Goal: Transaction & Acquisition: Register for event/course

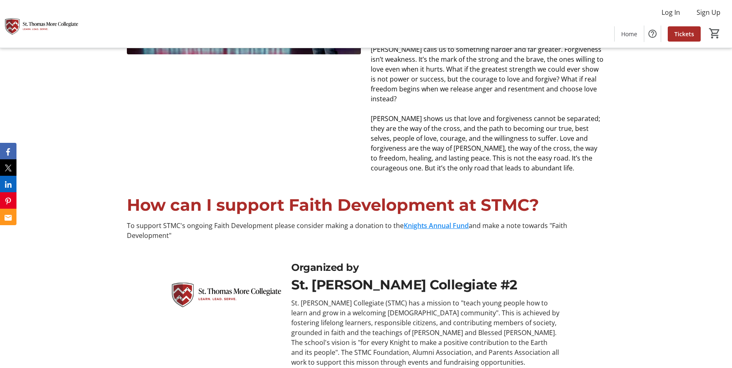
scroll to position [513, 0]
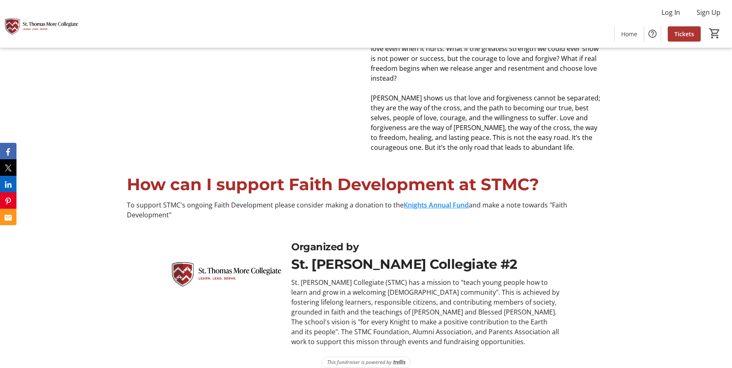
click at [681, 37] on span "Tickets" at bounding box center [685, 34] width 20 height 9
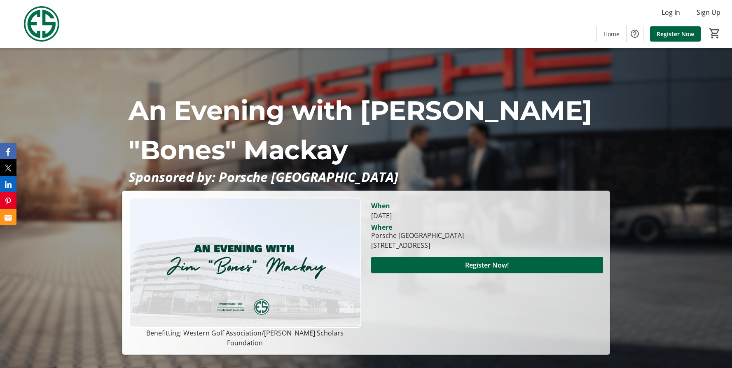
click at [667, 31] on span "Register Now" at bounding box center [676, 34] width 38 height 9
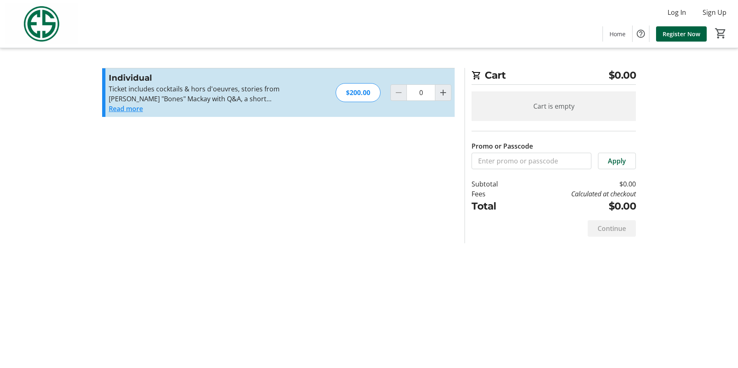
click at [121, 108] on button "Read more" at bounding box center [126, 109] width 34 height 10
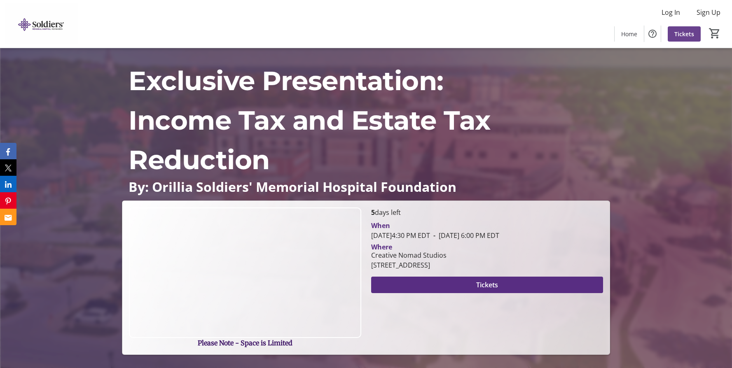
click at [681, 26] on span at bounding box center [684, 34] width 33 height 20
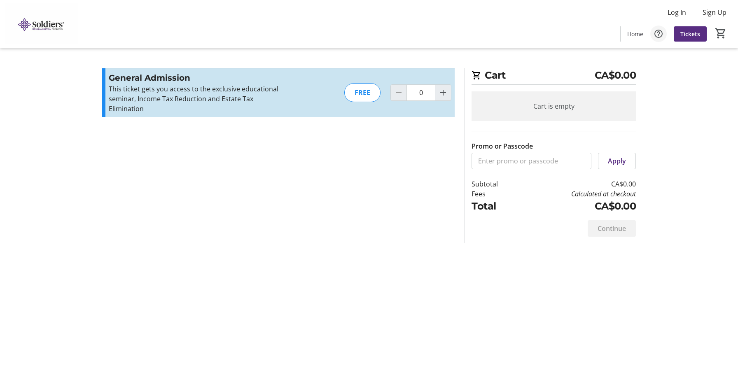
click at [659, 34] on mat-icon "Help" at bounding box center [659, 34] width 10 height 10
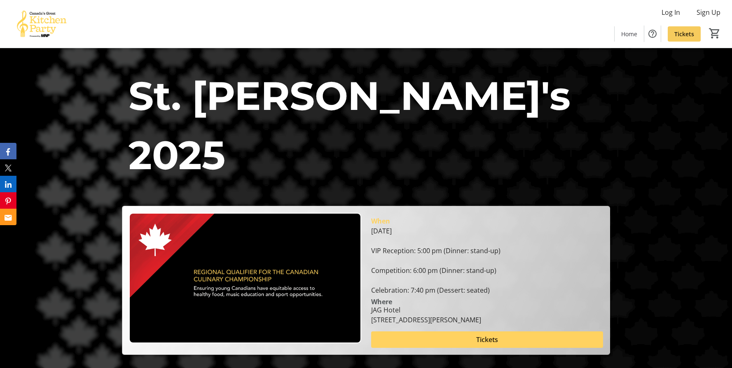
click at [687, 35] on span "Tickets" at bounding box center [685, 34] width 20 height 9
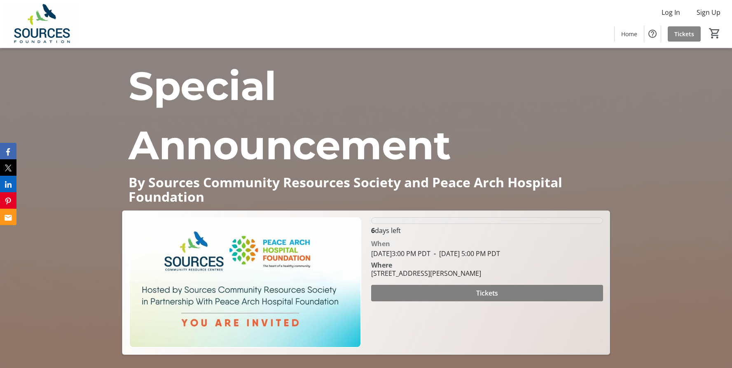
click at [679, 36] on span "Tickets" at bounding box center [685, 34] width 20 height 9
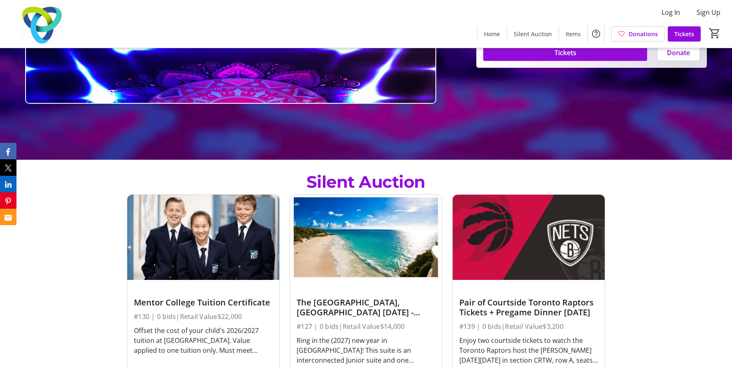
scroll to position [278, 0]
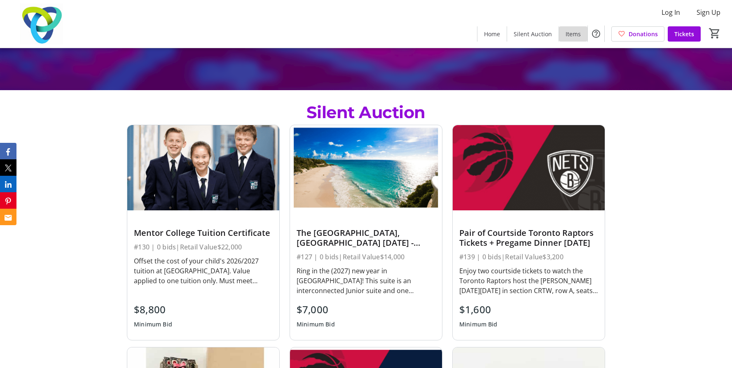
click at [573, 34] on span "Items" at bounding box center [573, 34] width 15 height 9
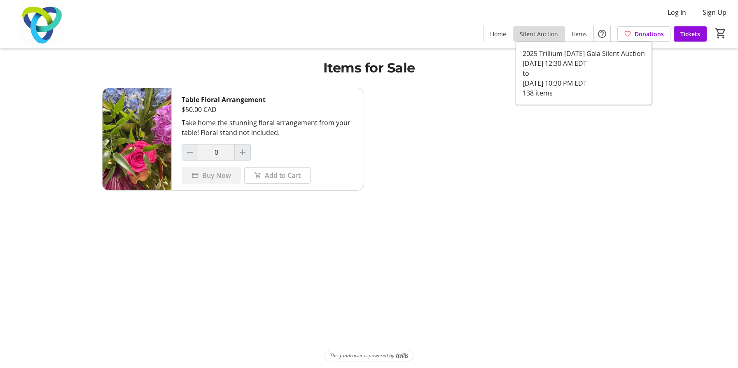
click at [543, 35] on span "Silent Auction" at bounding box center [539, 34] width 38 height 9
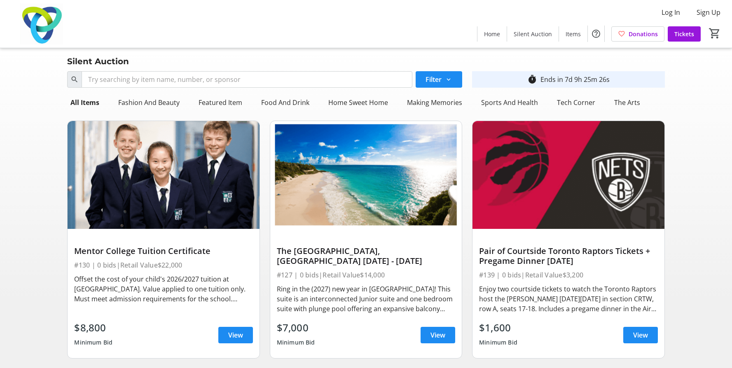
click at [683, 40] on span at bounding box center [684, 34] width 33 height 20
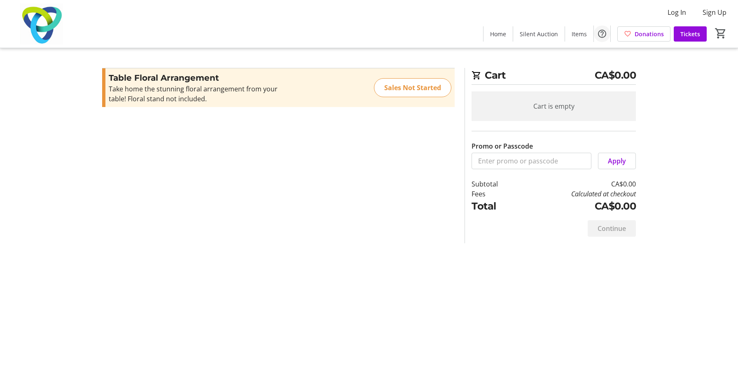
click at [605, 35] on mat-icon "Help" at bounding box center [603, 34] width 10 height 10
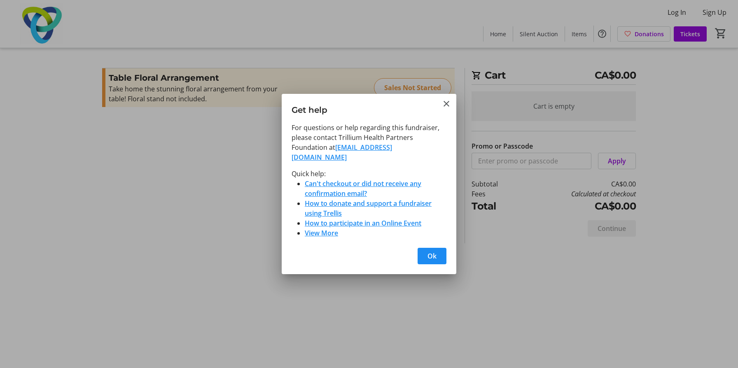
click at [192, 189] on div at bounding box center [369, 184] width 738 height 368
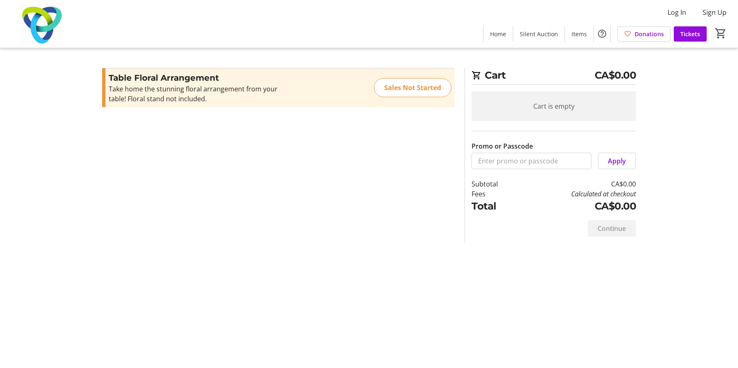
click at [538, 63] on div "Cart CA$0.00 Cart is empty Promo or Passcode Apply Subtotal CA$0.00 Fees Calcul…" at bounding box center [369, 184] width 544 height 368
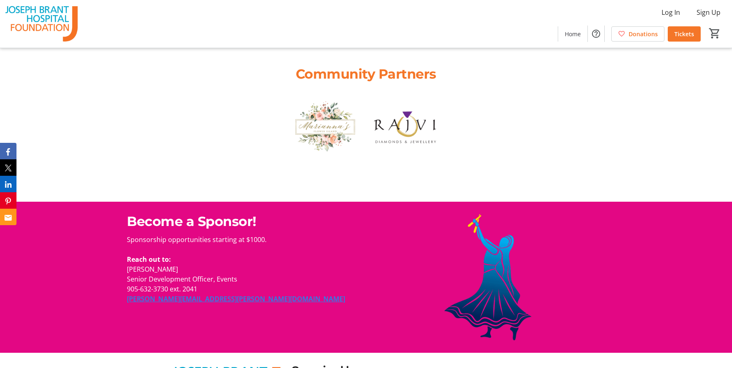
scroll to position [2366, 0]
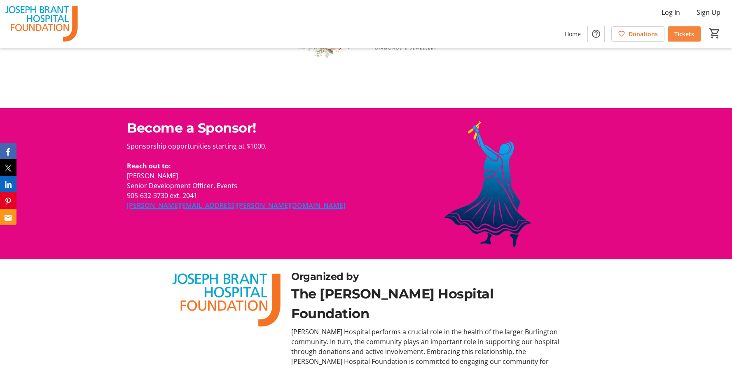
click at [683, 30] on span "Tickets" at bounding box center [685, 34] width 20 height 9
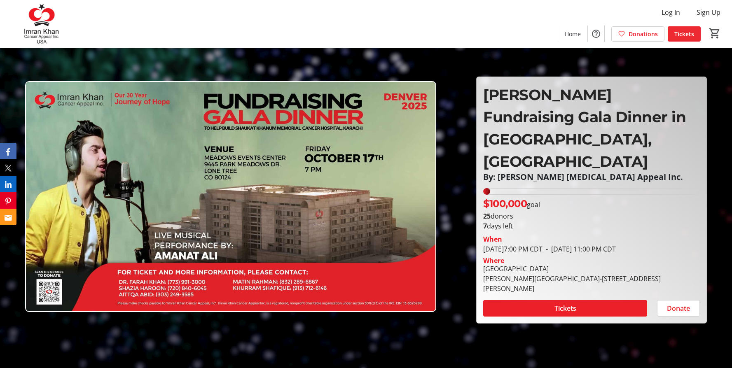
click at [689, 33] on span "Tickets" at bounding box center [685, 34] width 20 height 9
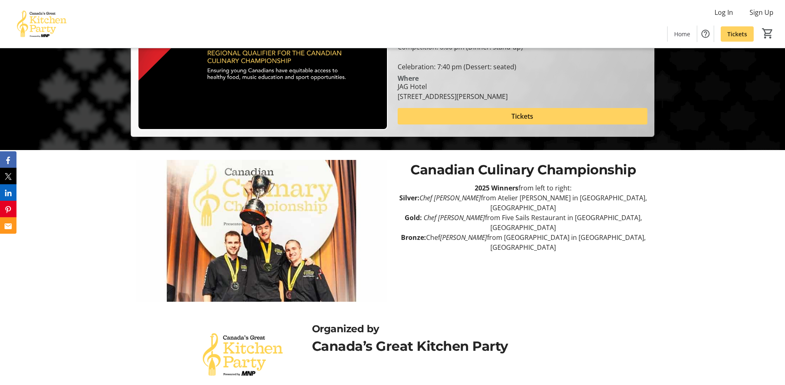
scroll to position [272, 0]
